Goal: Communication & Community: Answer question/provide support

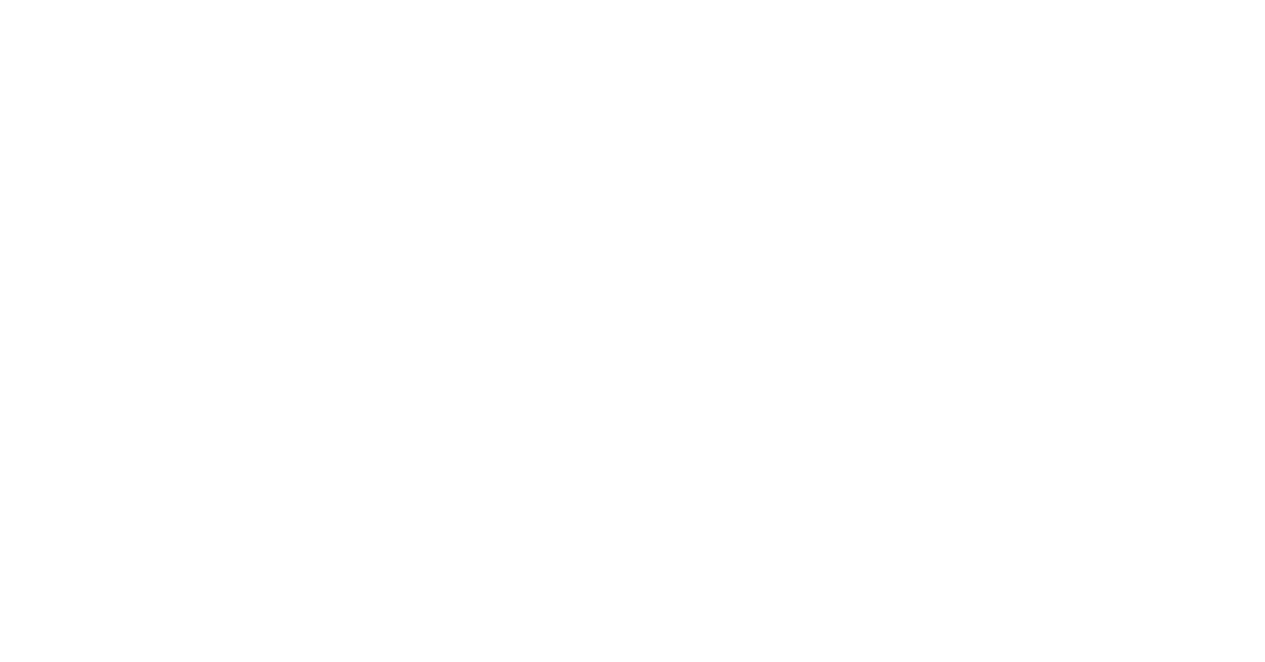
select select "message"
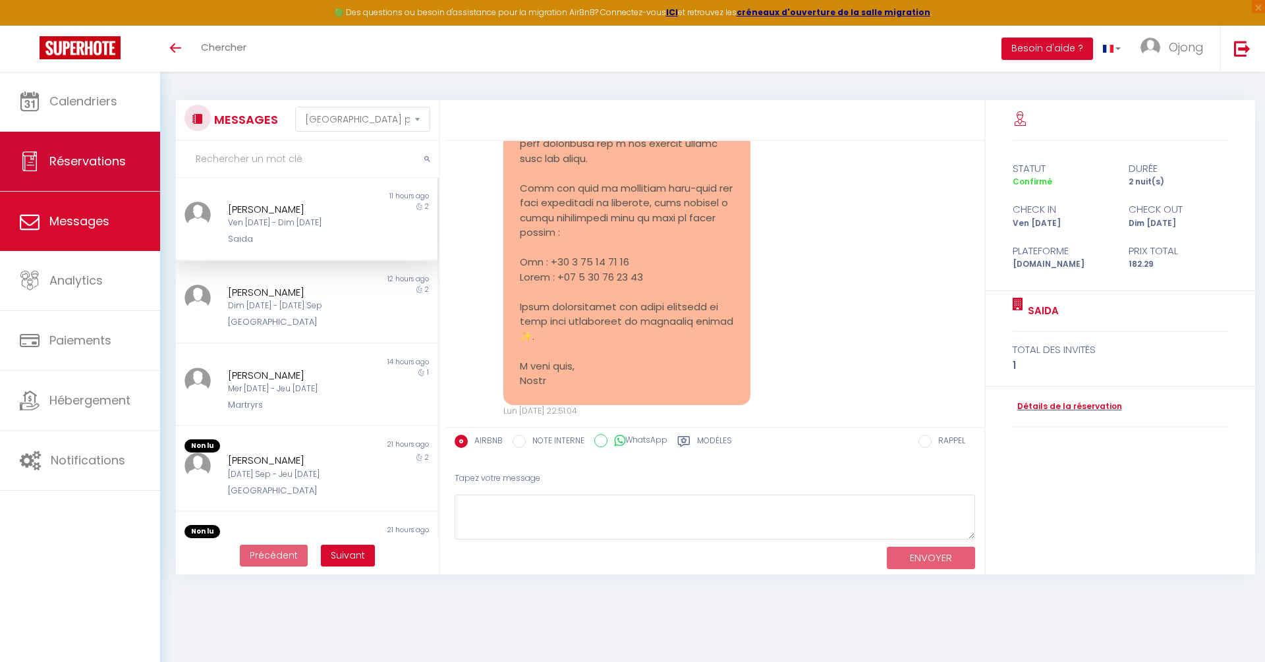
click at [86, 165] on span "Réservations" at bounding box center [87, 161] width 76 height 16
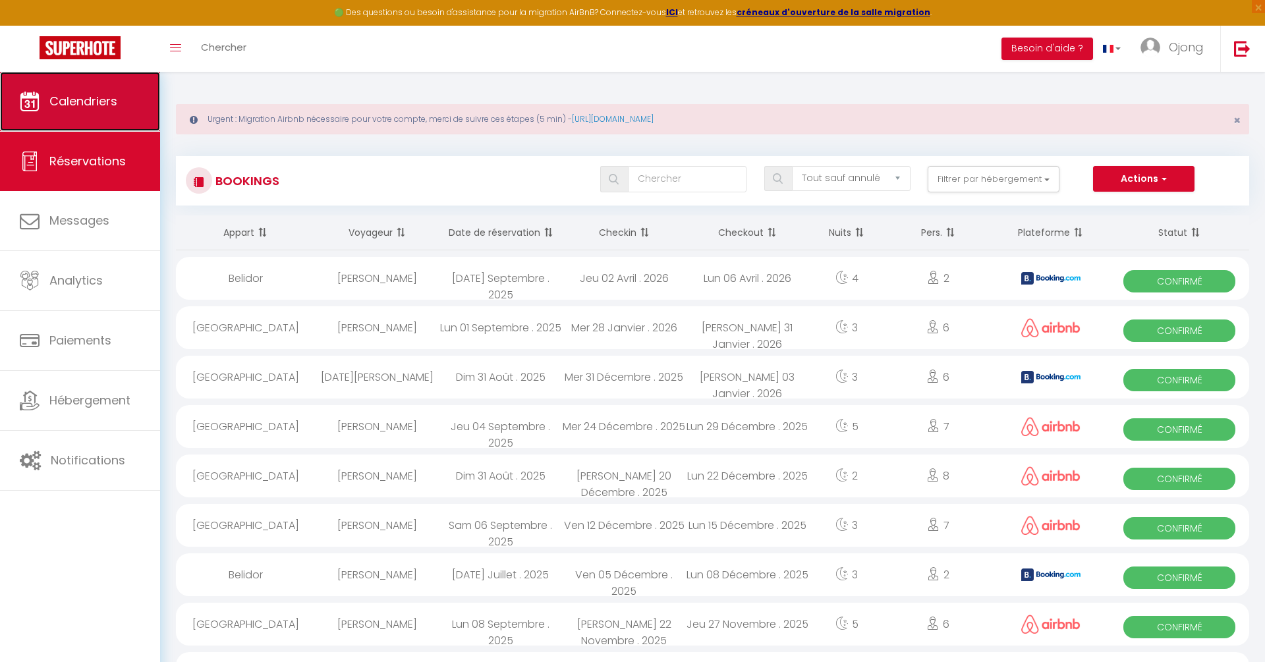
click at [90, 99] on span "Calendriers" at bounding box center [83, 101] width 68 height 16
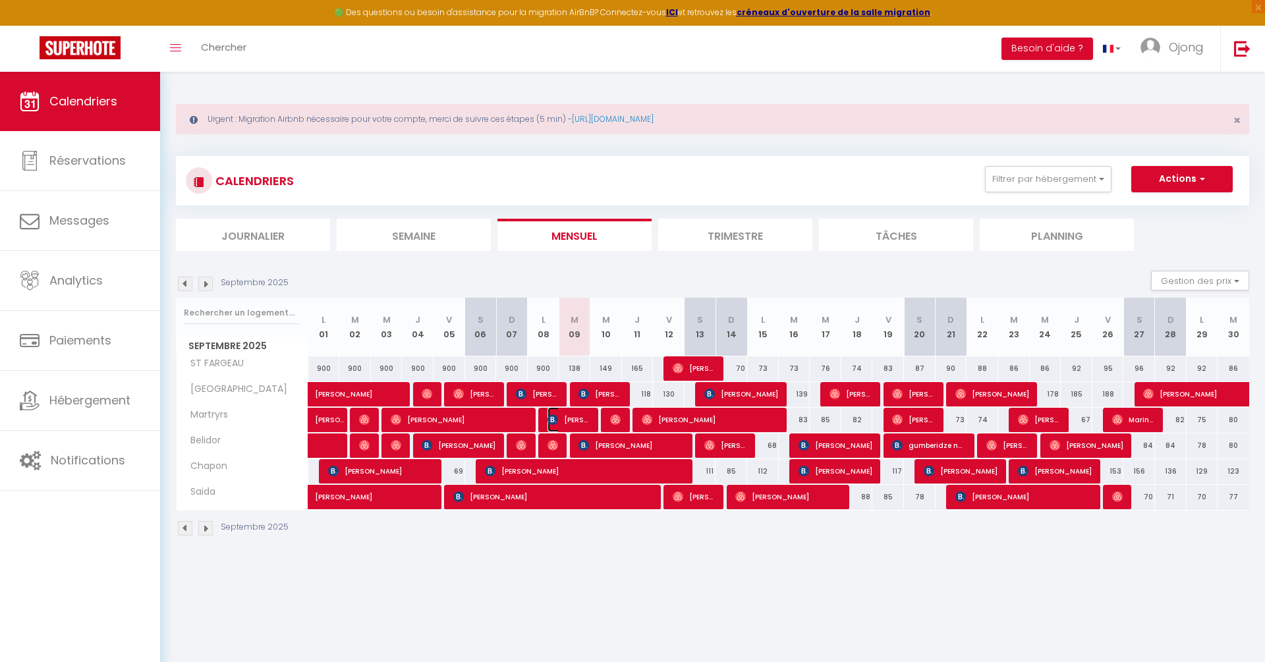
click at [572, 418] on span "[PERSON_NAME]" at bounding box center [569, 419] width 42 height 25
select select "OK"
select select "KO"
select select "0"
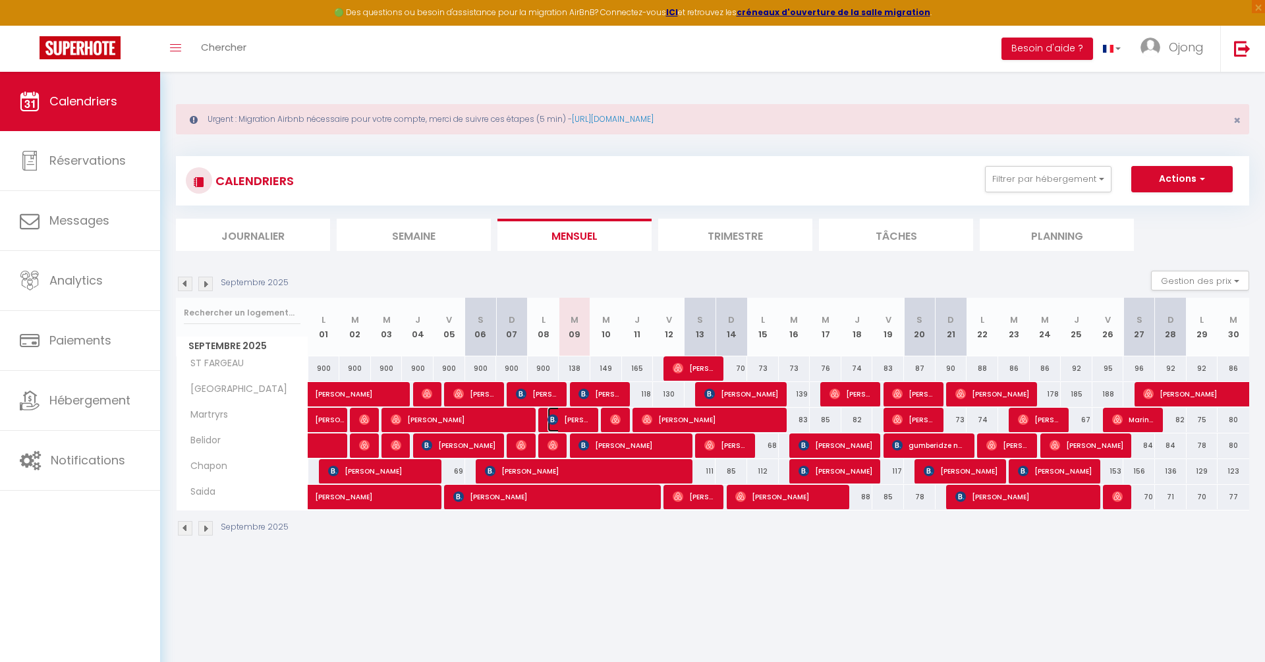
select select "1"
select select
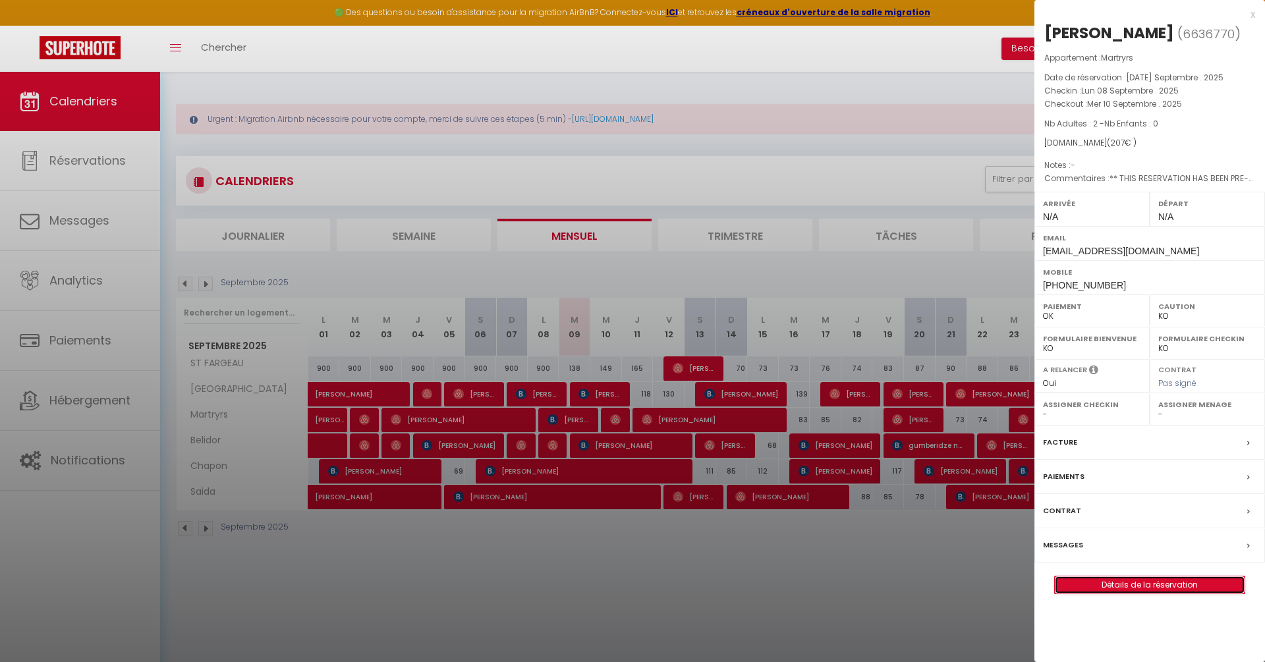
click at [1122, 584] on link "Détails de la réservation" at bounding box center [1150, 585] width 190 height 17
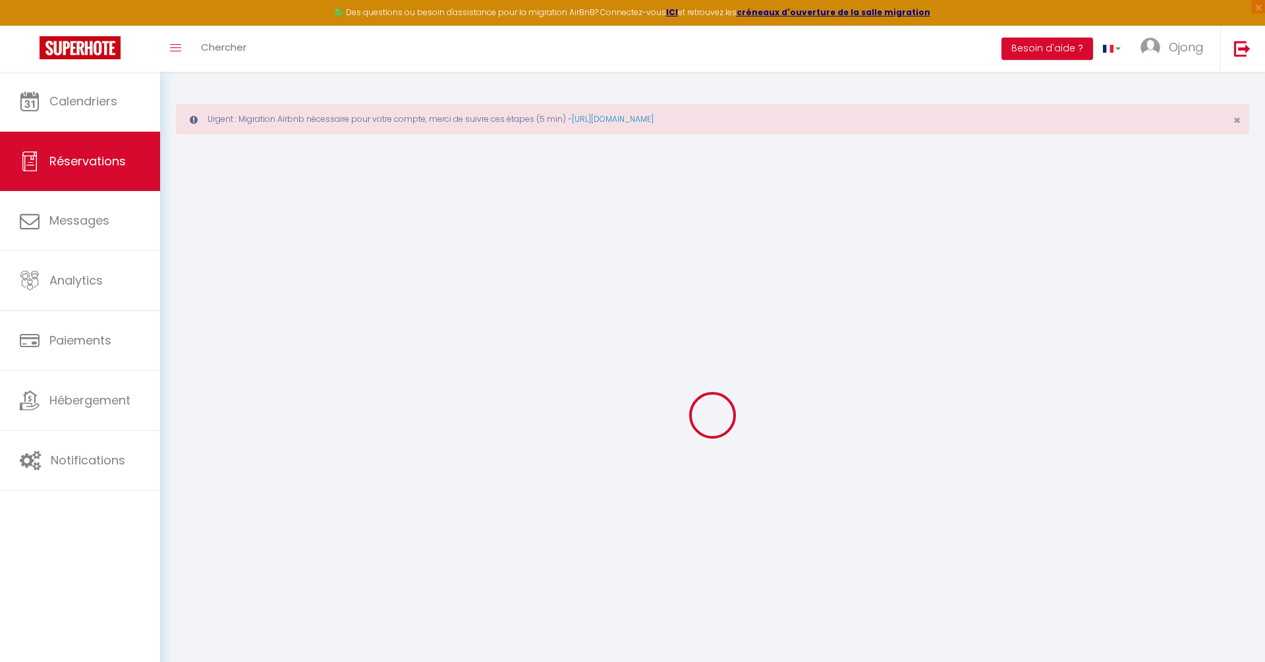
type input "[PERSON_NAME]"
type input "[EMAIL_ADDRESS][DOMAIN_NAME]"
type input "[PHONE_NUMBER]"
select select "FR"
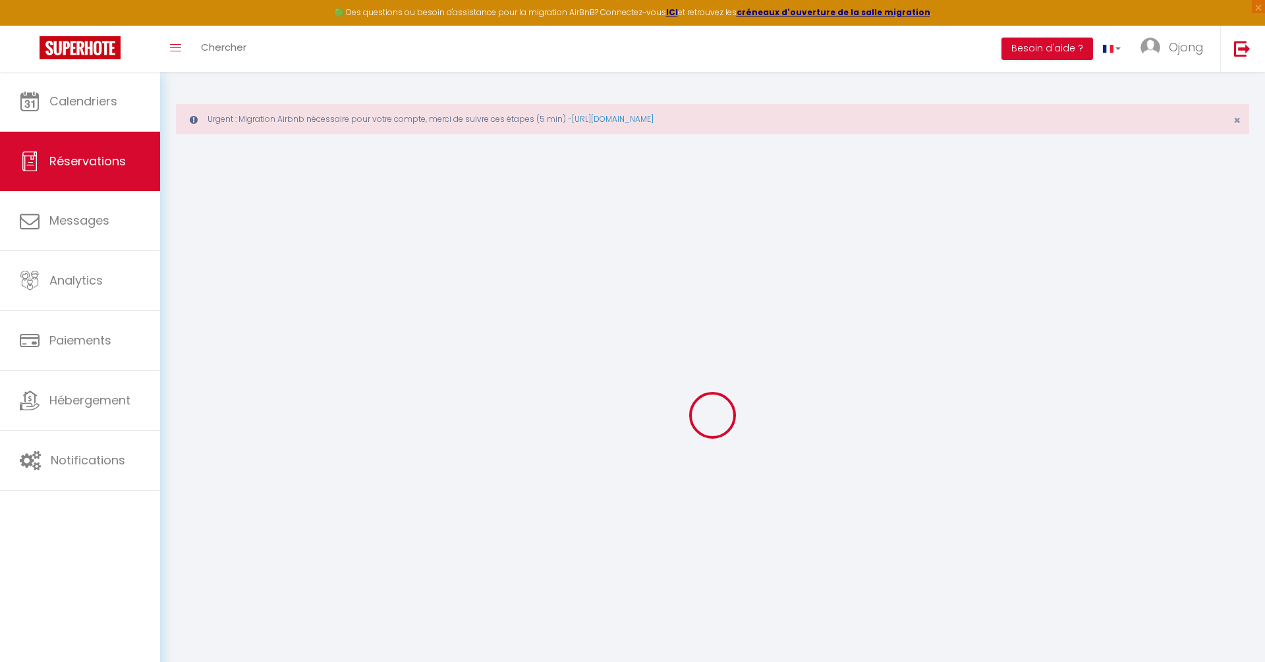
type input "30.94"
type input "2.55"
select select "74408"
select select "1"
select select
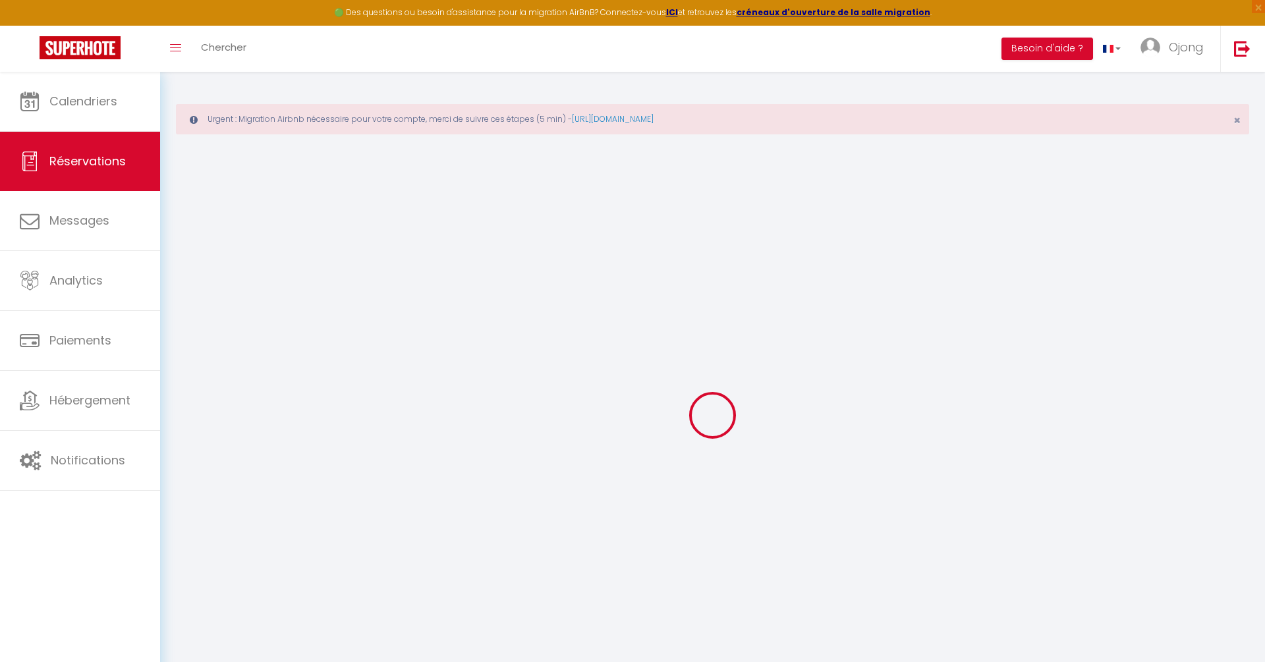
select select
type input "2"
select select "12"
select select
type input "156"
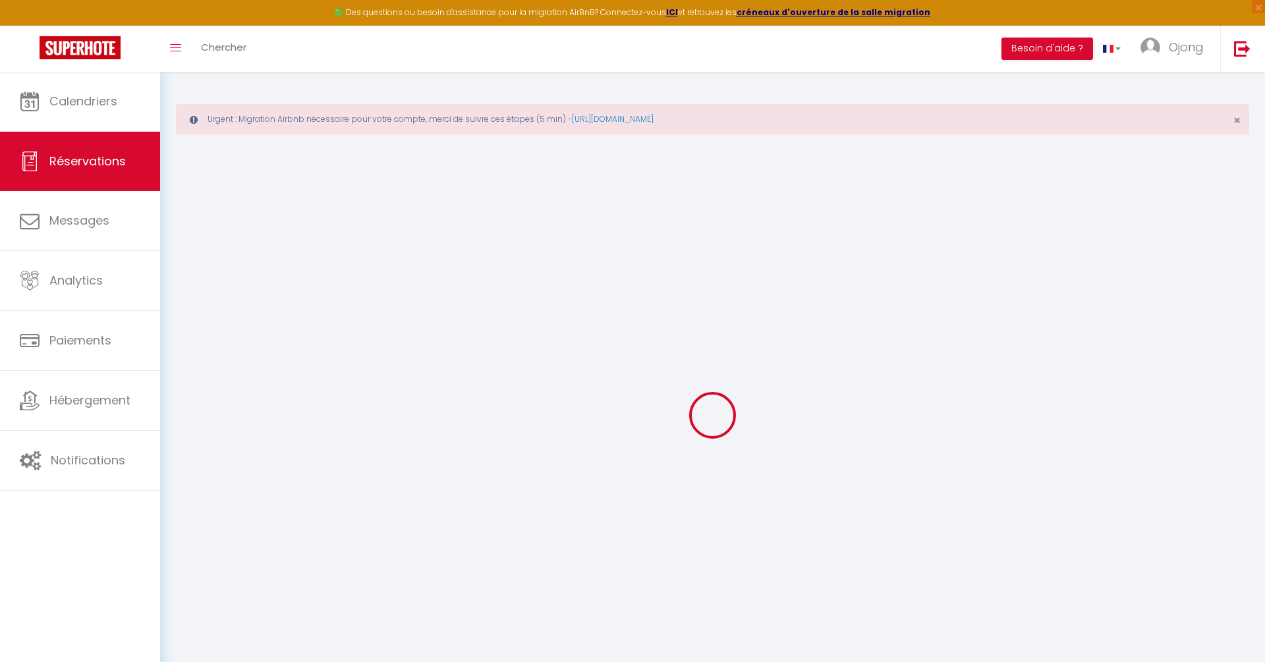
checkbox input "false"
type input "0"
select select "2"
type input "30"
type input "0"
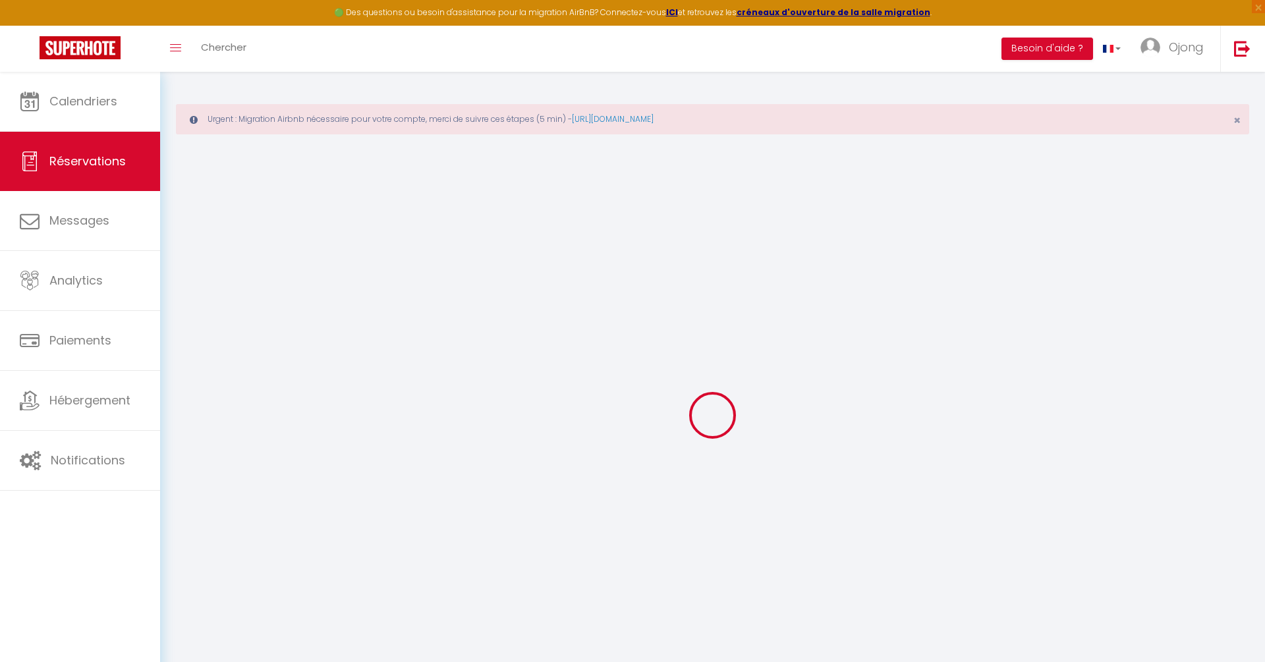
type input "0"
select select
select select "14"
checkbox input "false"
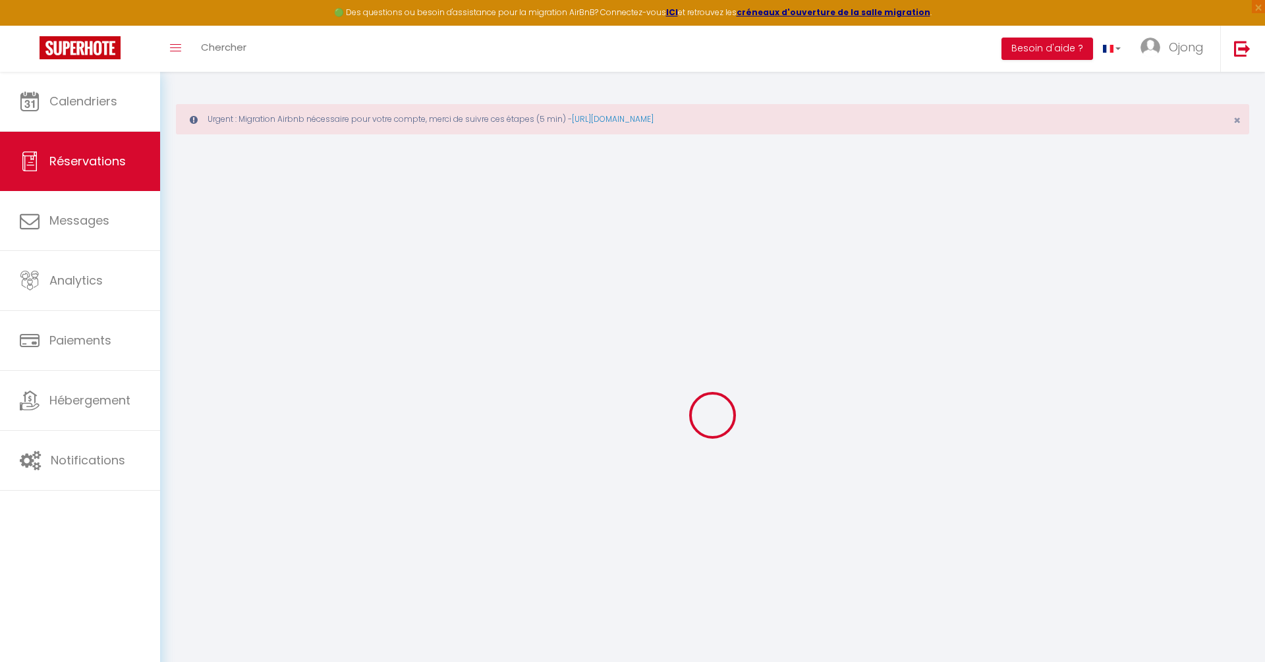
select select
checkbox input "false"
select select
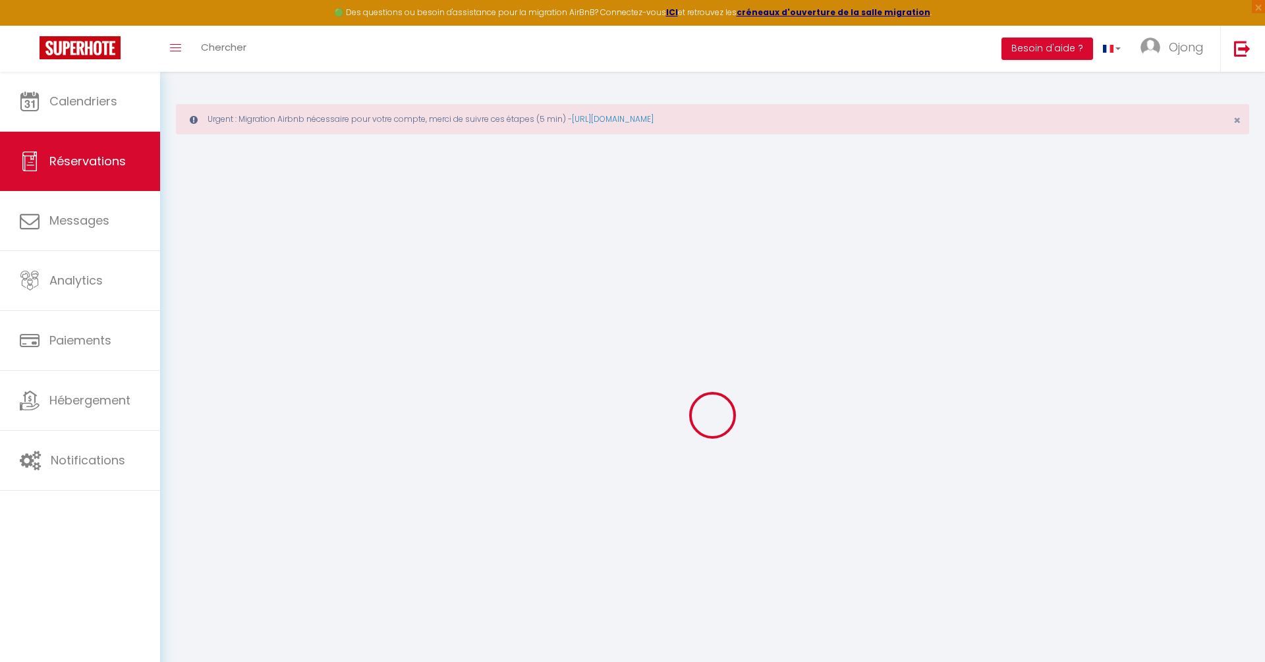
checkbox input "false"
type textarea "** THIS RESERVATION HAS BEEN PRE-PAID ** BOOKING NOTE : Payment charge is EUR 2…"
type input "26"
type input "25"
select select
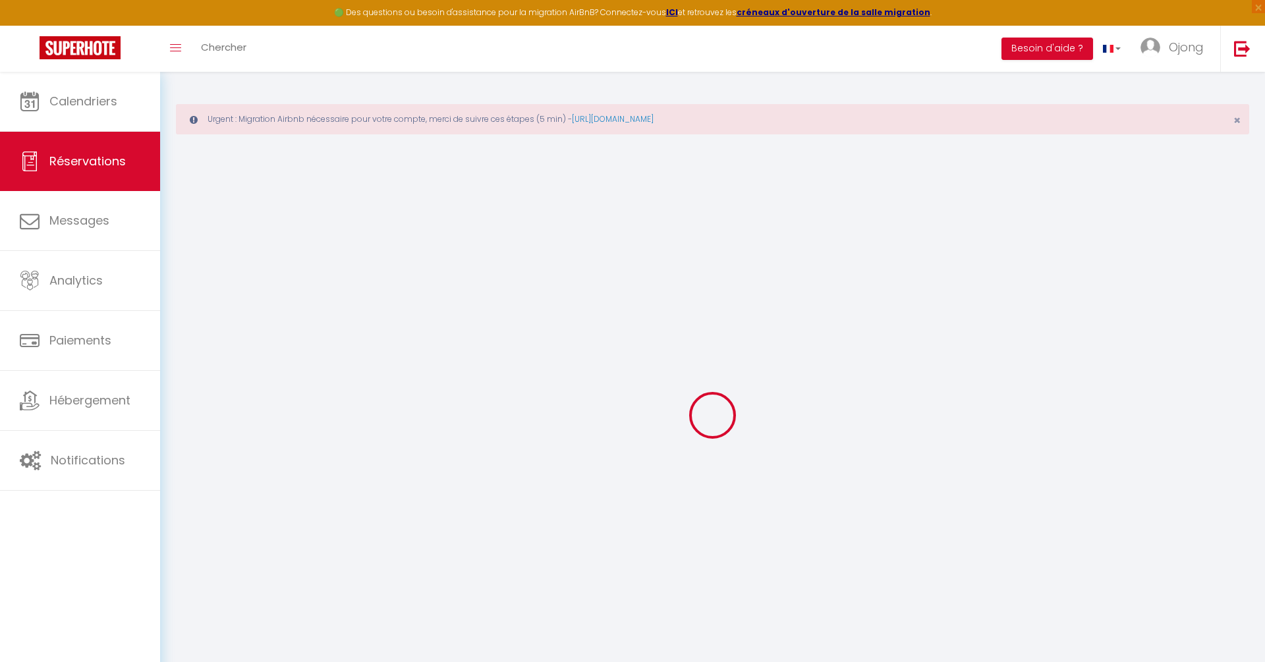
select select
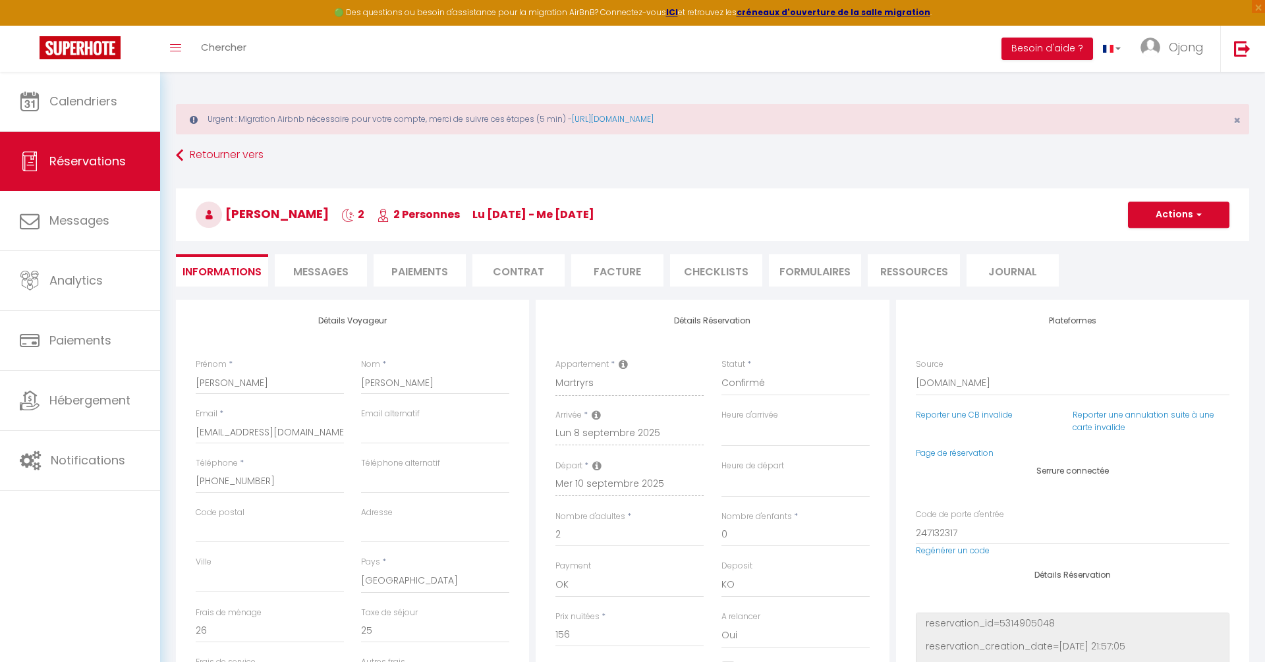
checkbox input "false"
select select
click at [323, 269] on span "Messages" at bounding box center [320, 271] width 55 height 15
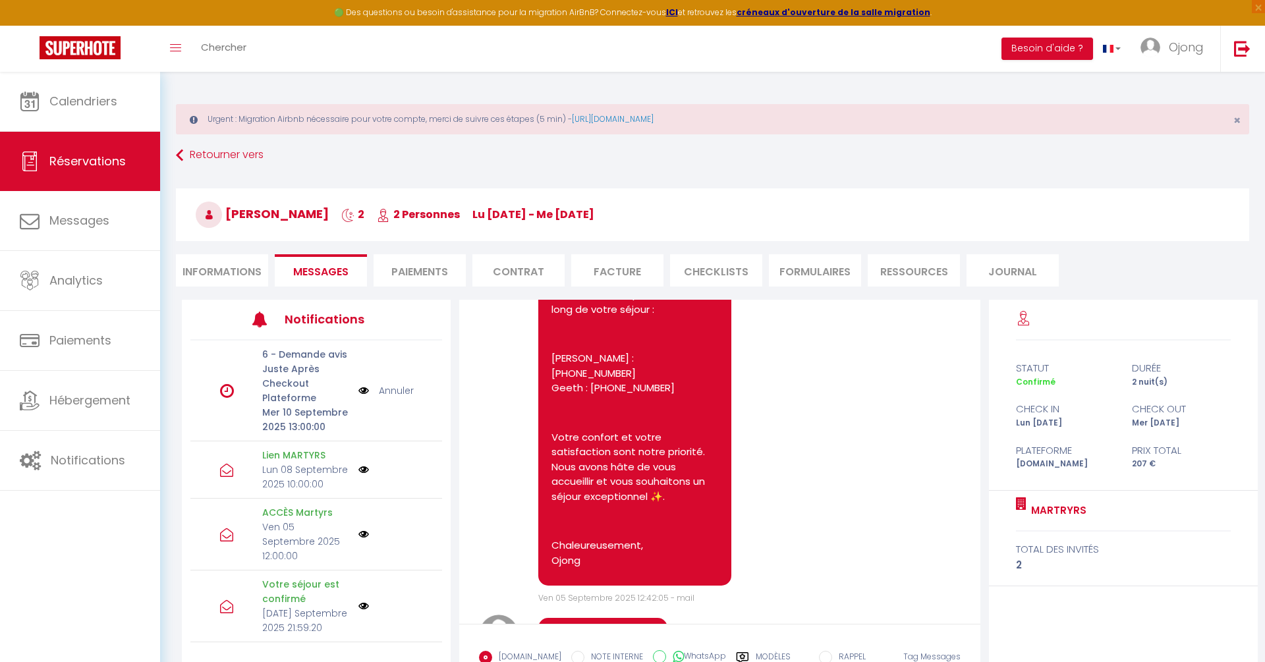
scroll to position [2364, 0]
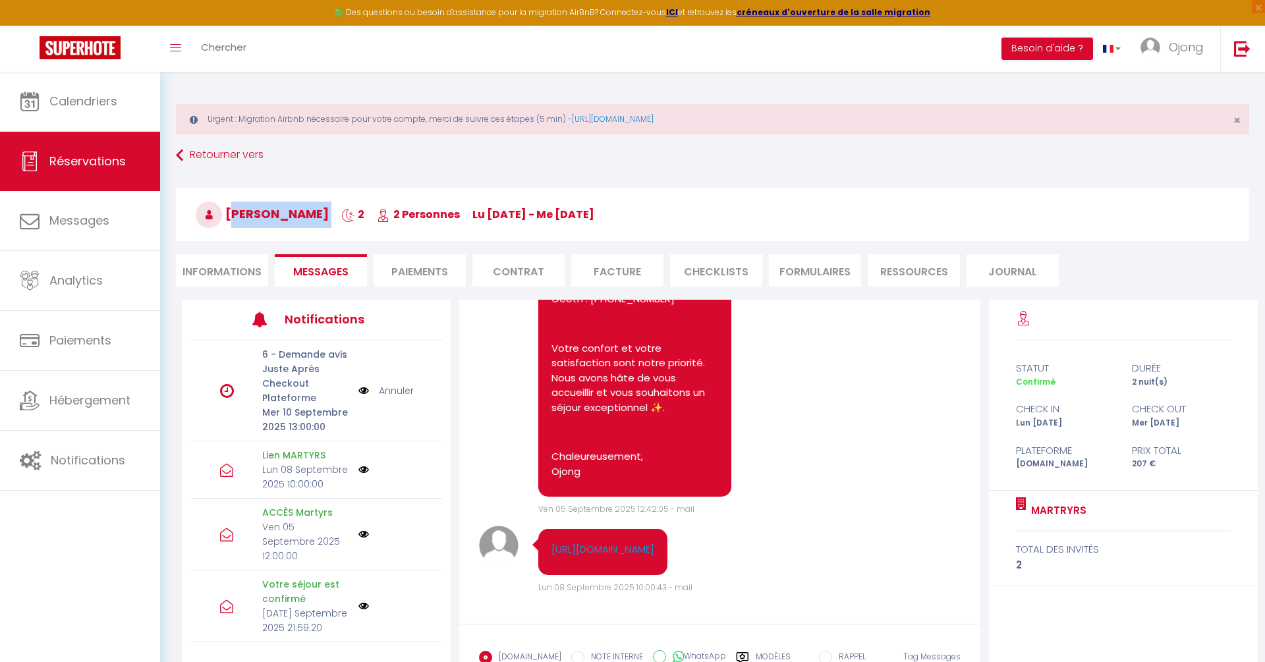
drag, startPoint x: 345, startPoint y: 213, endPoint x: 227, endPoint y: 210, distance: 118.0
click at [227, 210] on h3 "[PERSON_NAME] 2 2 Personnes lu [DATE] - me [DATE]" at bounding box center [712, 214] width 1073 height 53
copy h3 "[PERSON_NAME]"
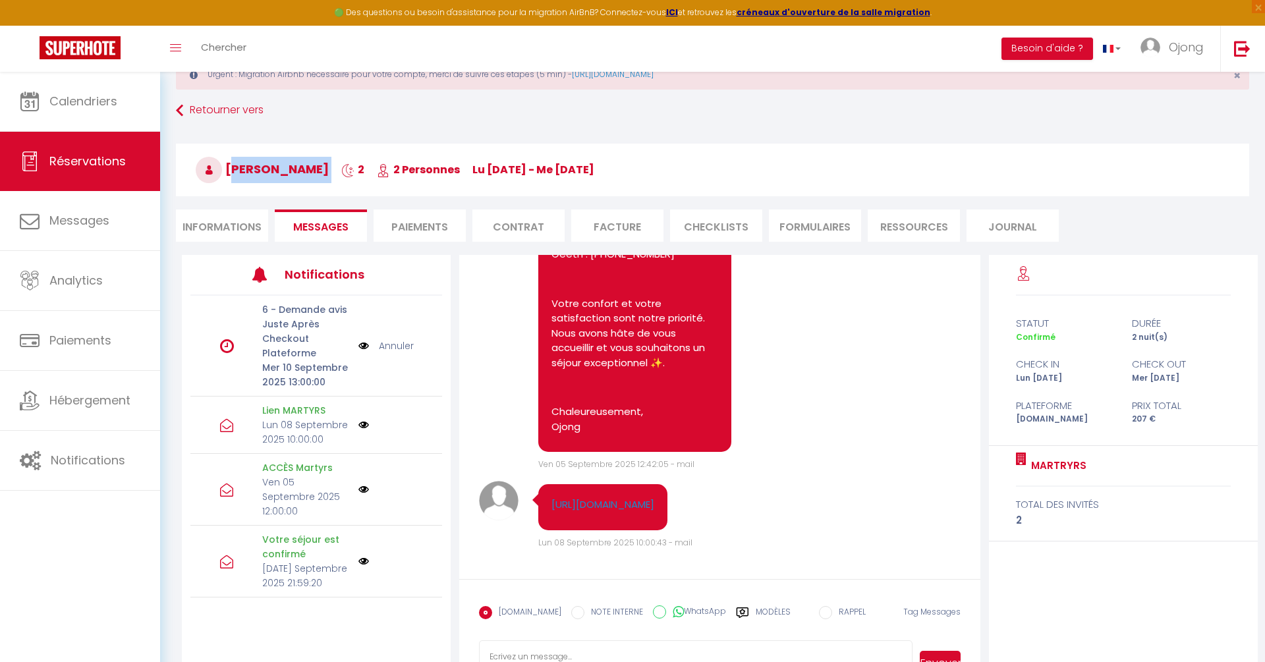
scroll to position [94, 0]
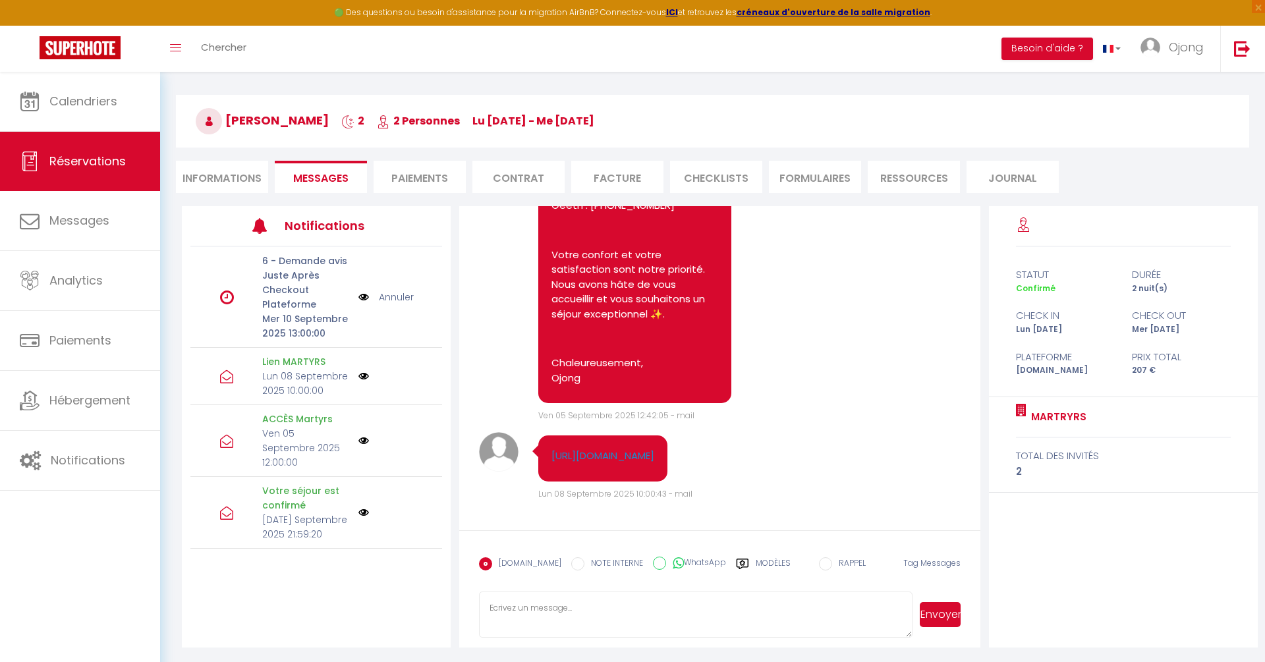
click at [583, 599] on textarea at bounding box center [695, 615] width 433 height 46
paste textarea "Bonjour [Prénom], Nous avons reçu une alerte concernant la serrure connectée de…"
click at [255, 118] on span "[PERSON_NAME]" at bounding box center [262, 120] width 133 height 16
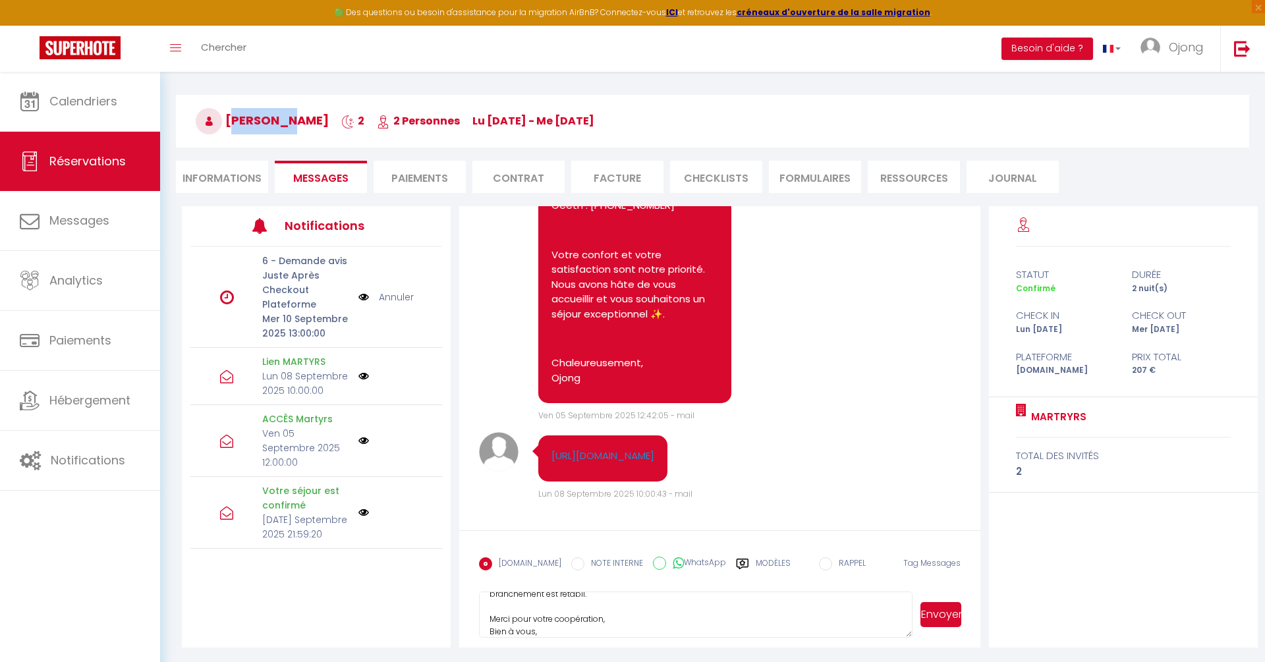
copy span "[PERSON_NAME]"
click at [544, 609] on textarea "Bonjour [Prénom], Nous avons reçu une alerte concernant la serrure connectée de…" at bounding box center [695, 615] width 433 height 46
paste textarea "[PERSON_NAME]"
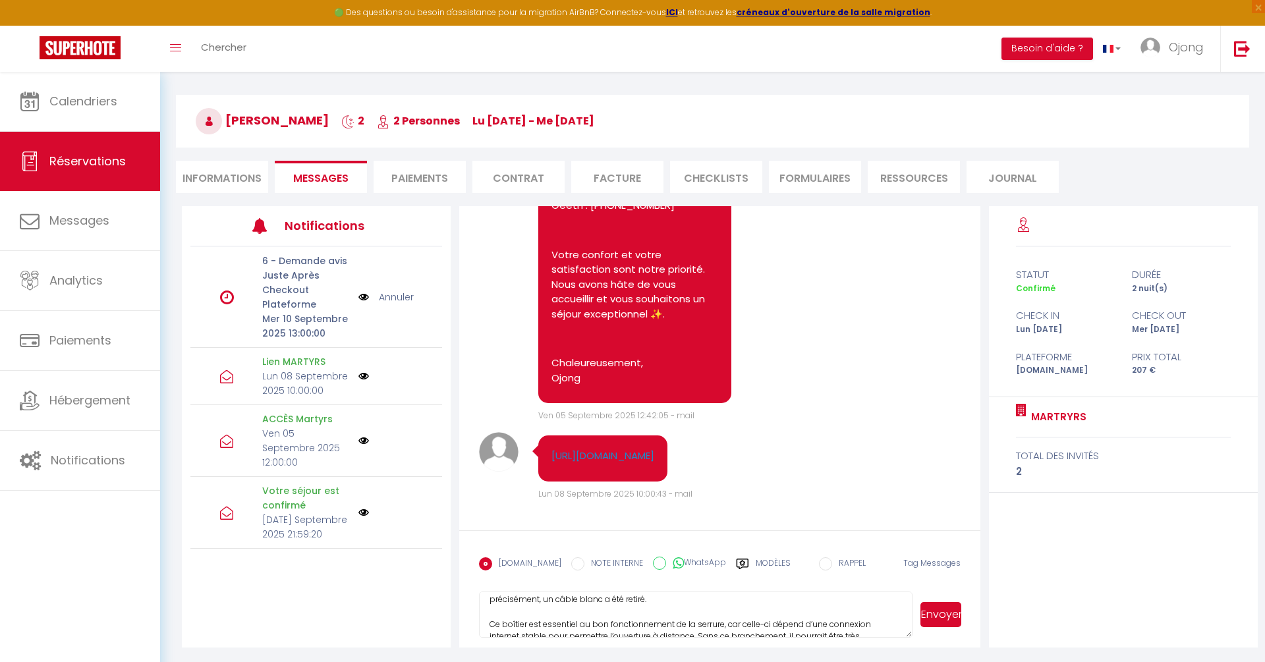
scroll to position [67, 0]
click at [580, 616] on textarea "Bonjour [PERSON_NAME], Nous avons reçu une alerte concernant la serrure connect…" at bounding box center [695, 615] width 433 height 46
type textarea "Bonjour [PERSON_NAME], Nous avons reçu une alerte concernant la serrure connect…"
click at [943, 613] on button "Envoyer" at bounding box center [940, 614] width 41 height 25
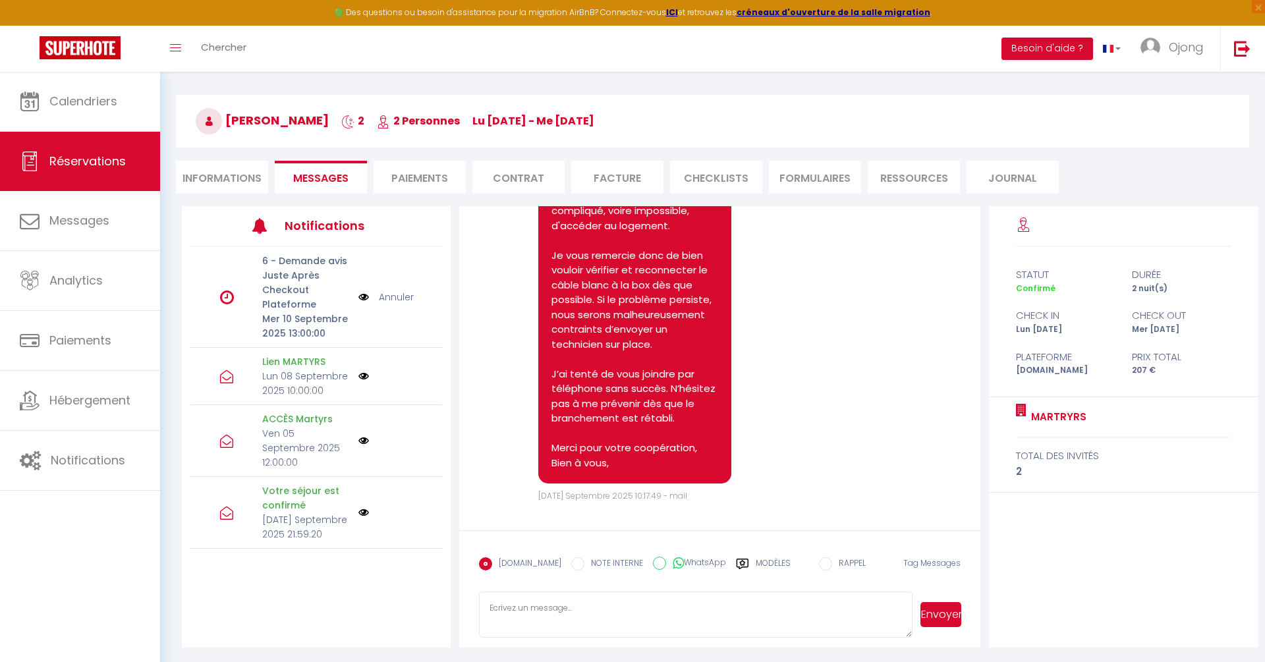
scroll to position [2941, 0]
click at [679, 563] on label "WhatsApp" at bounding box center [696, 564] width 60 height 14
click at [666, 563] on input "WhatsApp" at bounding box center [659, 563] width 13 height 13
radio input "true"
radio input "false"
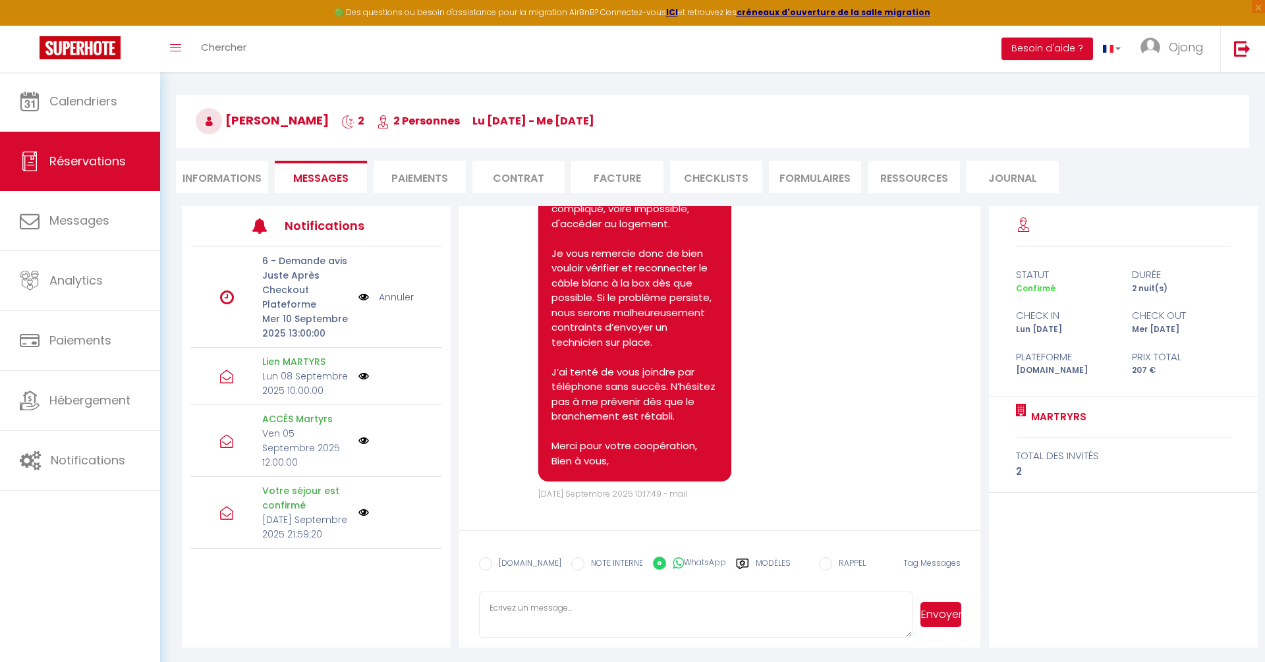
click at [801, 611] on textarea at bounding box center [695, 615] width 433 height 46
paste textarea "Bonjour [PERSON_NAME], Nous avons reçu une alerte concernant la serrure connect…"
type textarea "Bonjour [PERSON_NAME], Nous avons reçu une alerte concernant la serrure connect…"
click at [946, 617] on button "Envoyer" at bounding box center [940, 614] width 41 height 25
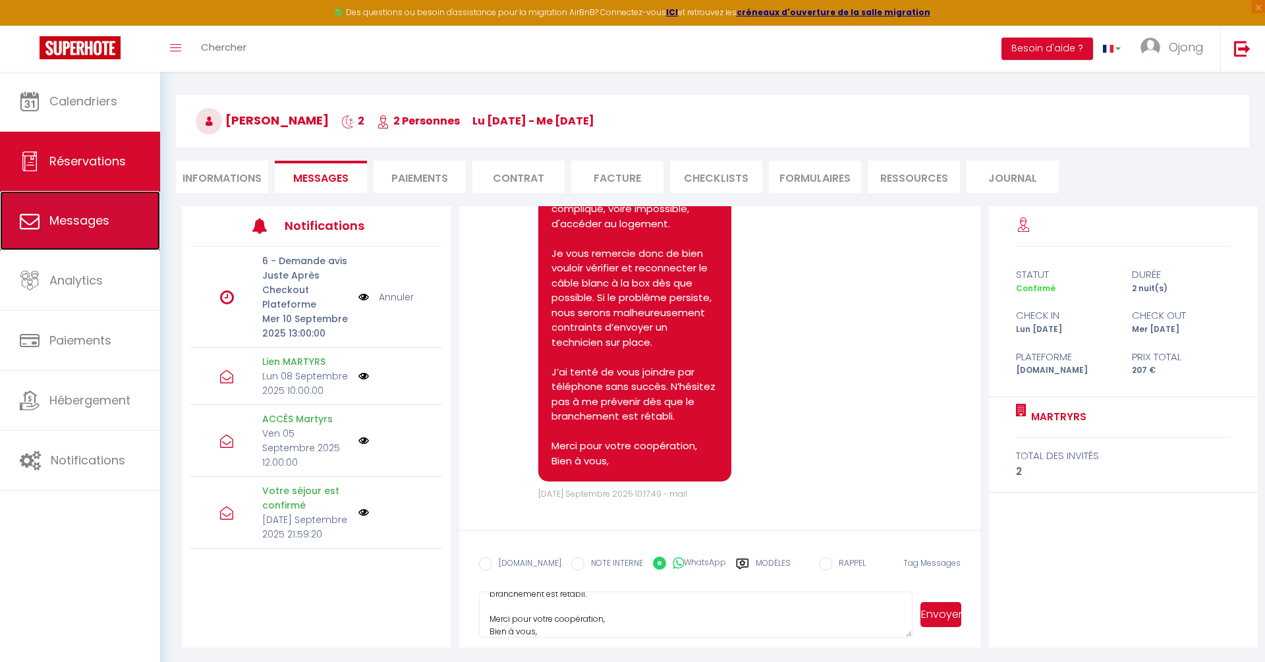
click at [84, 214] on span "Messages" at bounding box center [79, 220] width 60 height 16
select select "message"
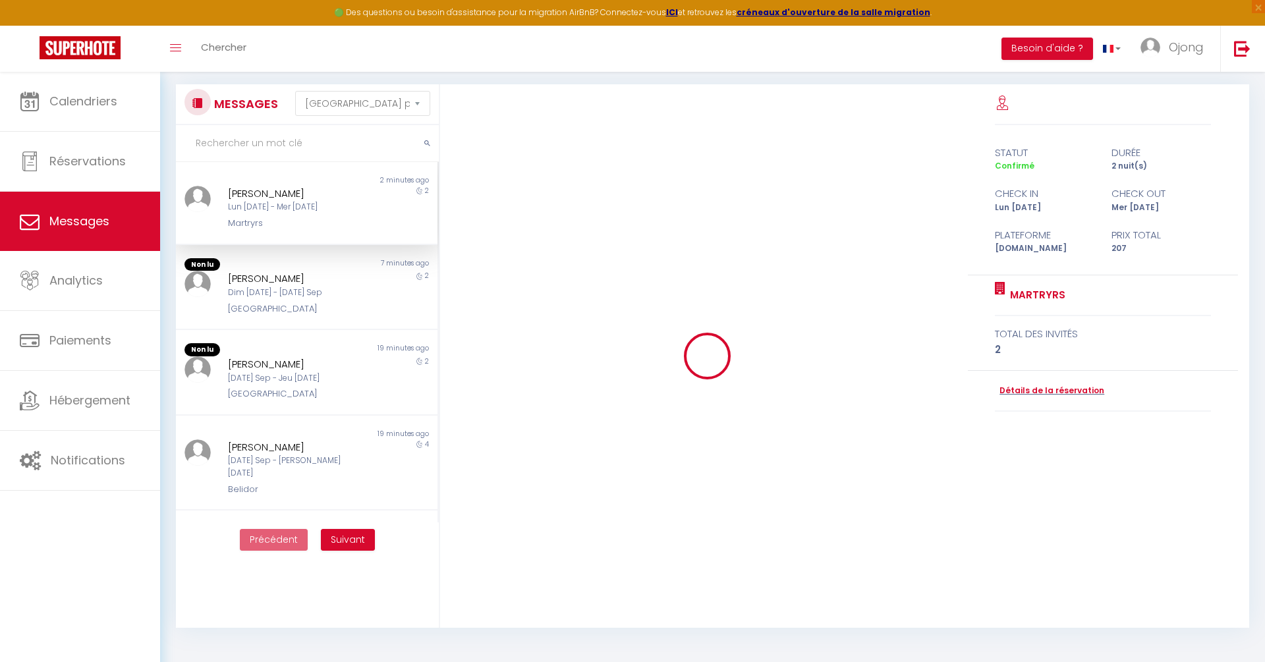
scroll to position [2520, 0]
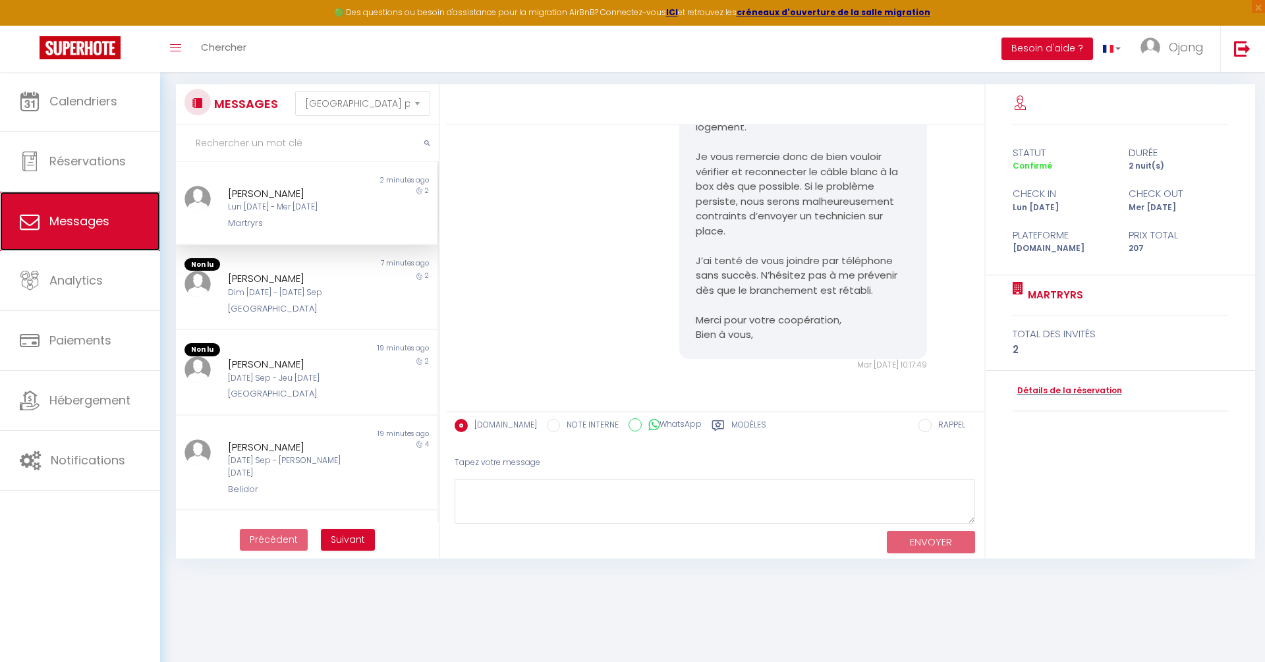
click at [83, 212] on link "Messages" at bounding box center [80, 221] width 160 height 59
click at [299, 289] on div "Dim [DATE] - [DATE] Sep" at bounding box center [295, 293] width 135 height 13
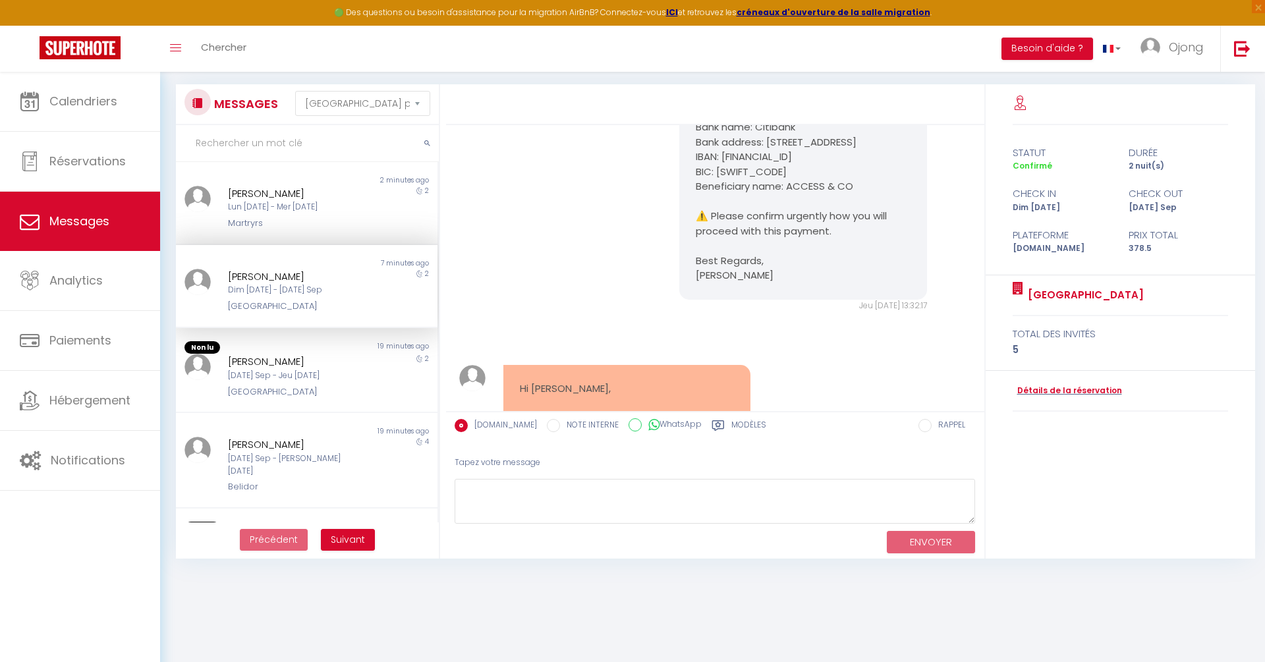
scroll to position [4036, 0]
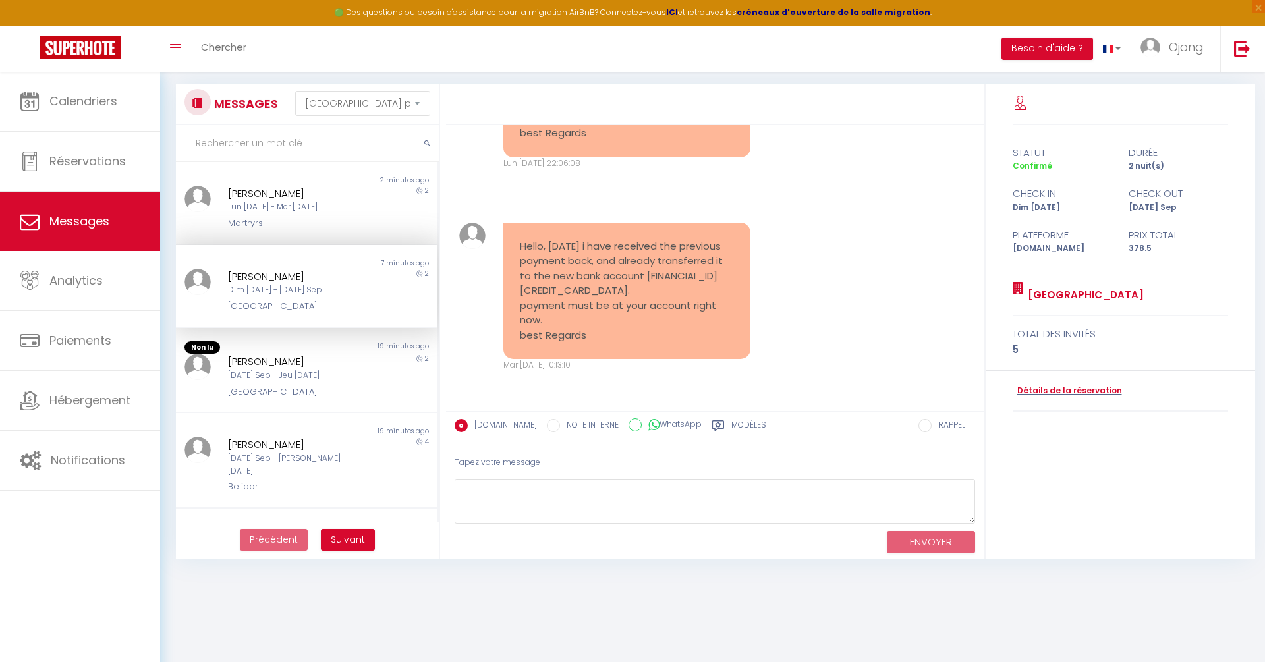
drag, startPoint x: 614, startPoint y: 342, endPoint x: 494, endPoint y: 231, distance: 163.2
click at [494, 231] on div "Hello, [DATE] i have received the previous payment back, and already transferre…" at bounding box center [626, 297] width 265 height 149
copy pre "Hello, [DATE] i have received the previous payment back, and already transferre…"
click at [584, 501] on textarea at bounding box center [715, 501] width 521 height 45
type textarea "Y"
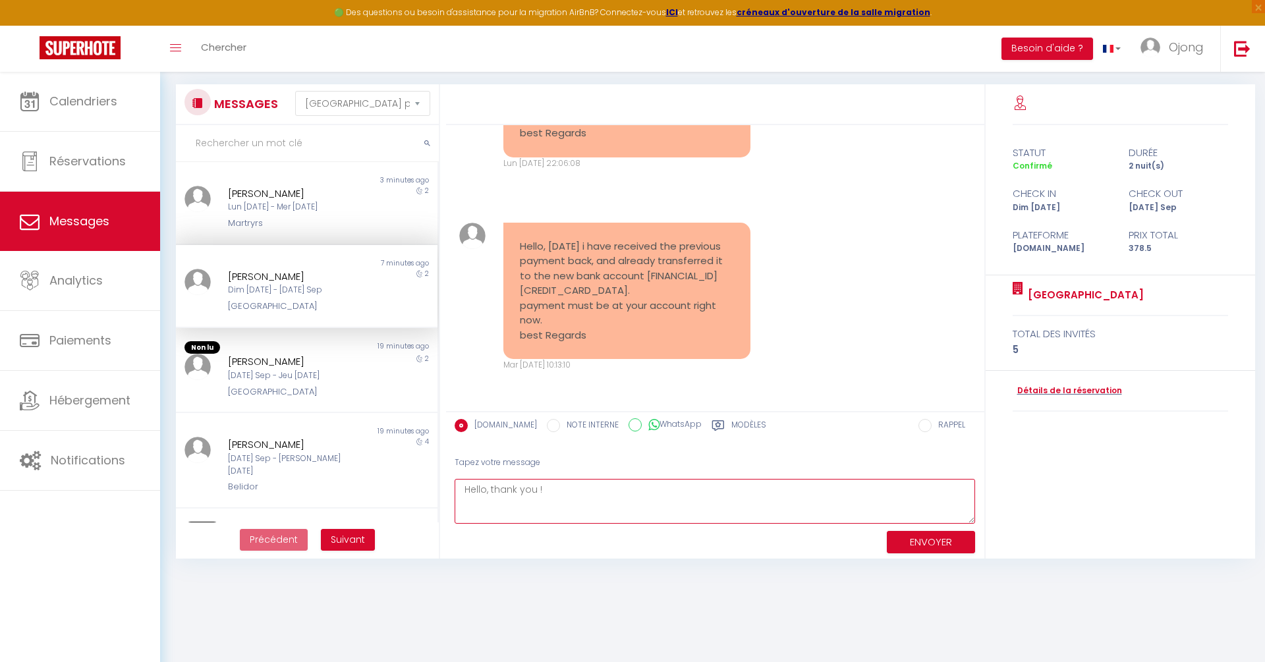
type textarea "Hello, thank you !"
click at [916, 538] on button "ENVOYER" at bounding box center [931, 542] width 88 height 23
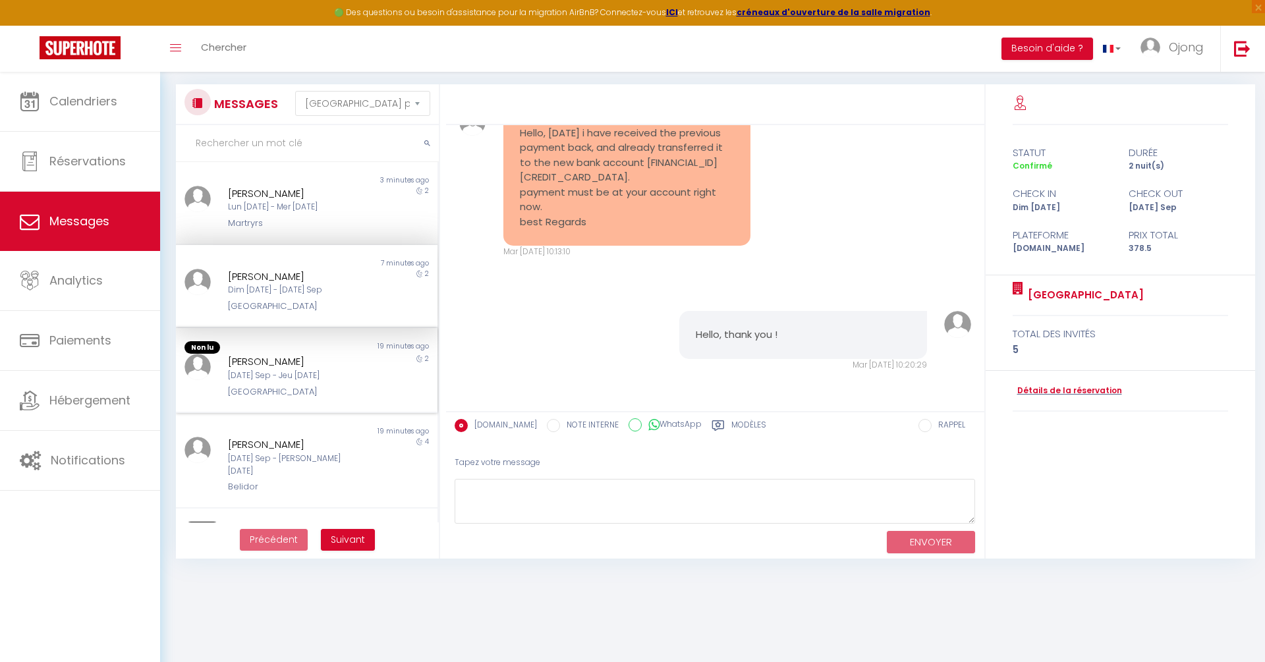
click at [320, 356] on div "[PERSON_NAME]" at bounding box center [295, 362] width 135 height 16
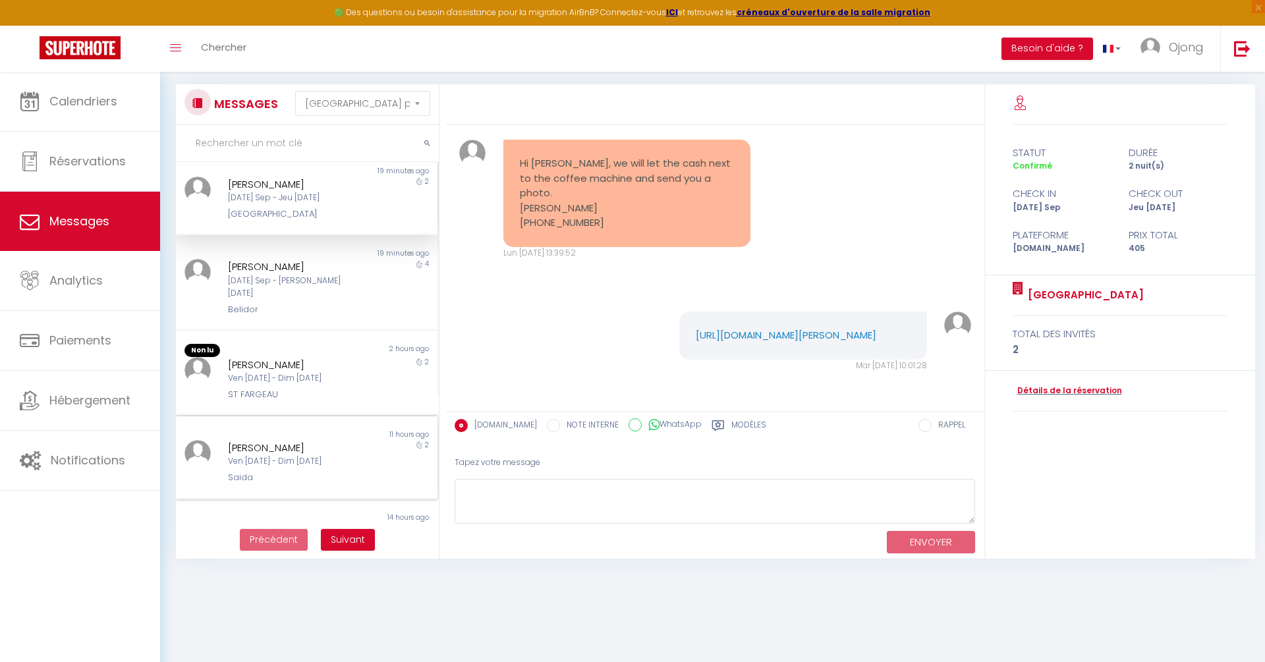
scroll to position [210, 0]
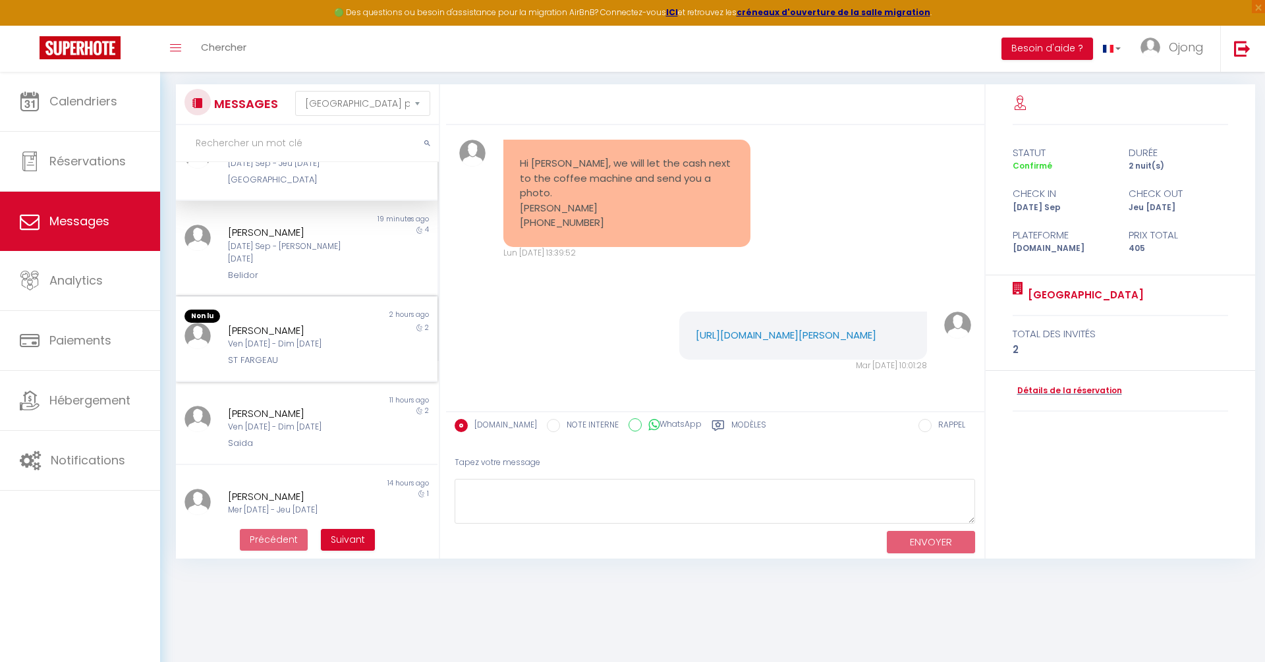
click at [313, 338] on div "Ven [DATE] - Dim [DATE]" at bounding box center [295, 344] width 135 height 13
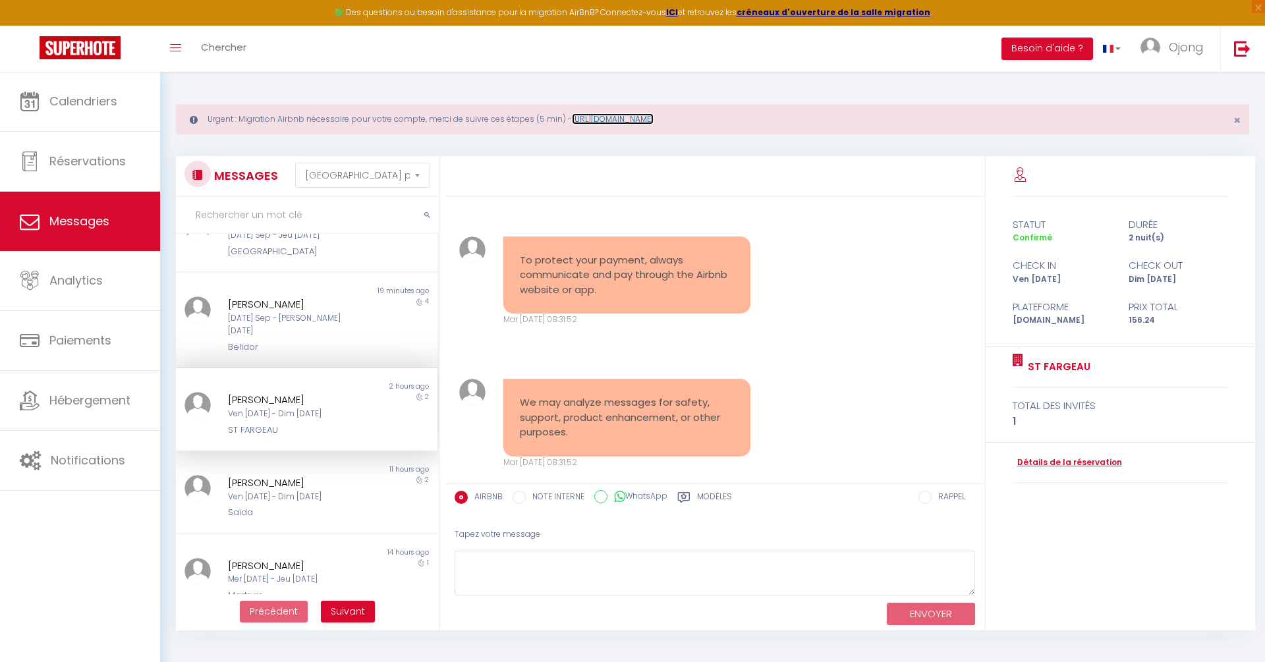
click at [654, 123] on link "[URL][DOMAIN_NAME]" at bounding box center [613, 118] width 82 height 11
